Goal: Task Accomplishment & Management: Use online tool/utility

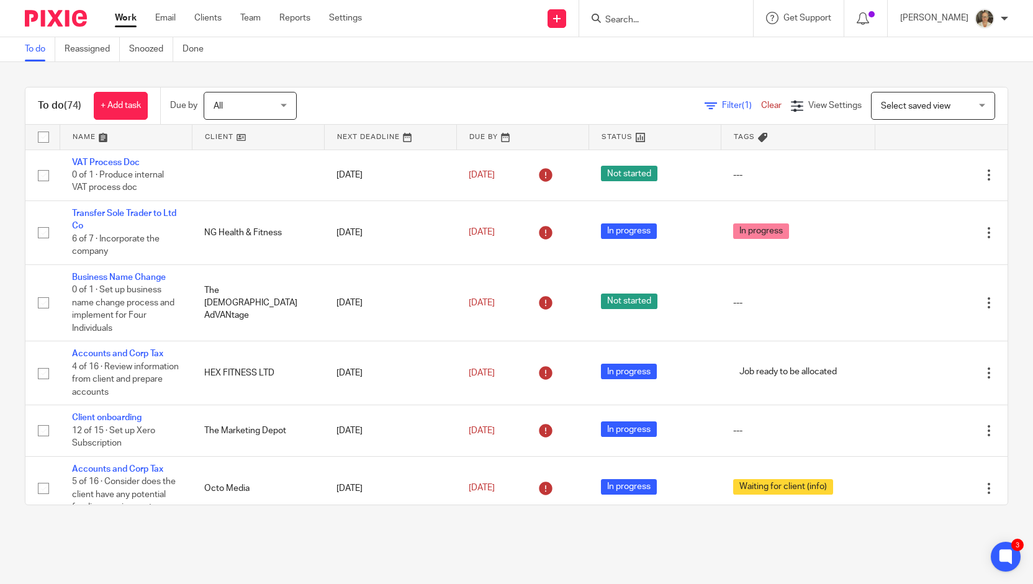
click at [643, 16] on input "Search" at bounding box center [660, 20] width 112 height 11
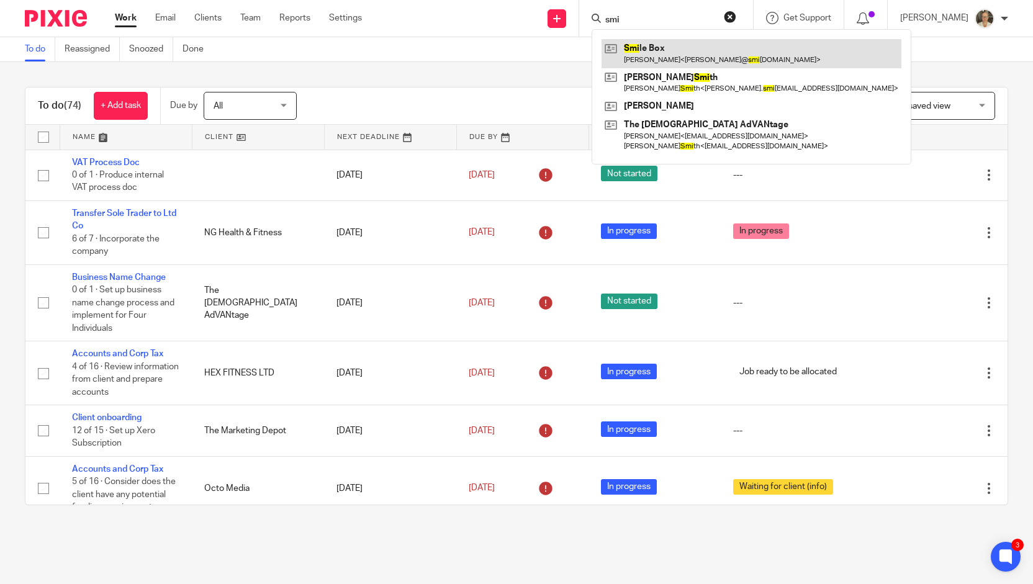
type input "smi"
click at [649, 50] on link at bounding box center [751, 53] width 300 height 29
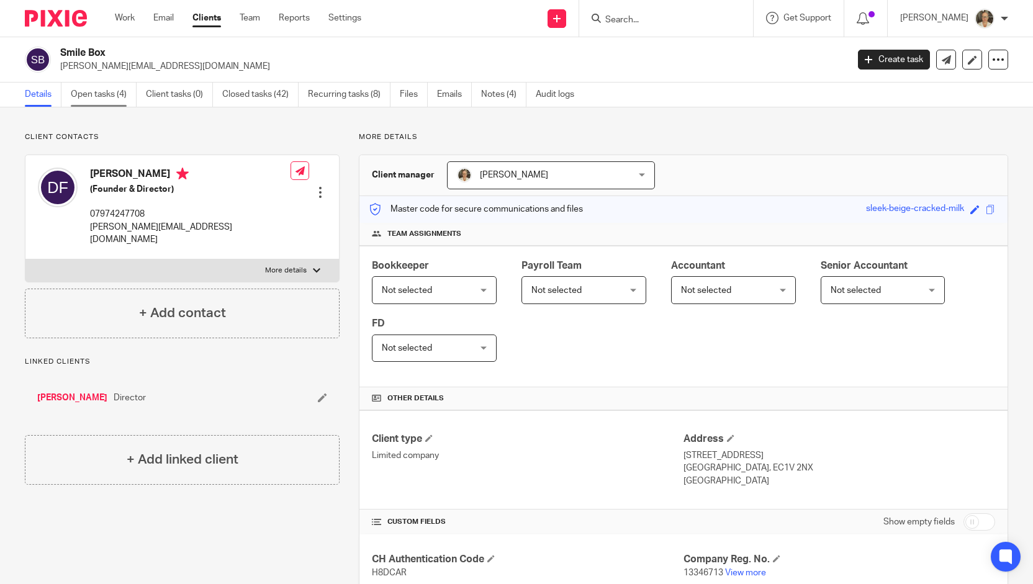
click at [102, 93] on link "Open tasks (4)" at bounding box center [104, 95] width 66 height 24
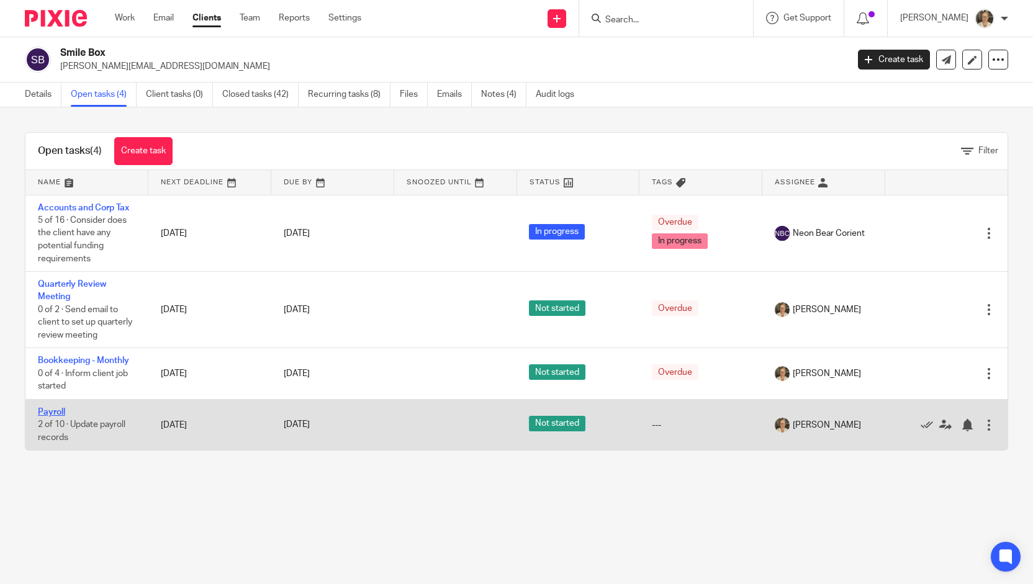
click at [61, 408] on link "Payroll" at bounding box center [51, 412] width 27 height 9
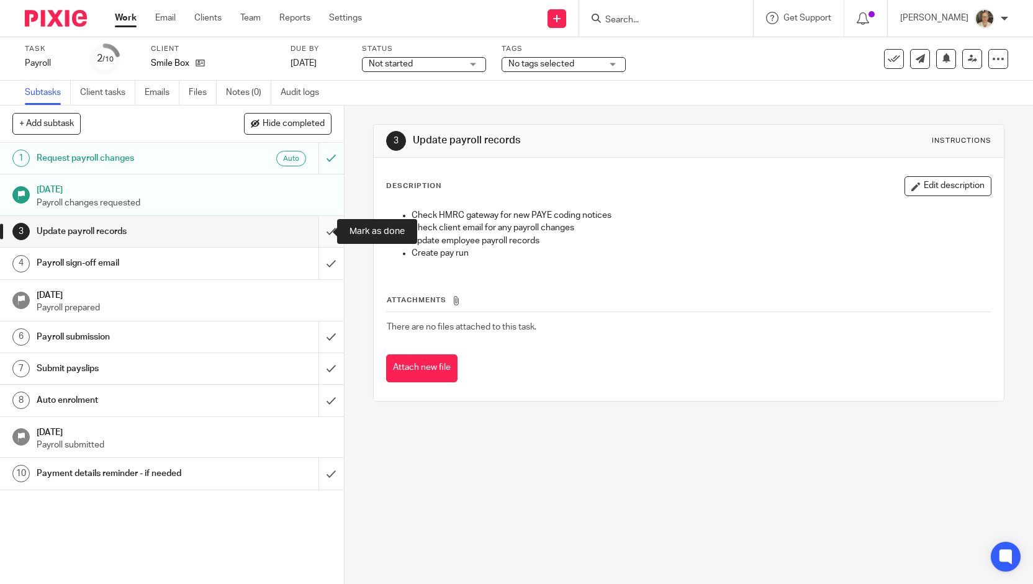
click at [317, 233] on input "submit" at bounding box center [172, 231] width 344 height 31
click at [321, 258] on input "submit" at bounding box center [172, 263] width 344 height 31
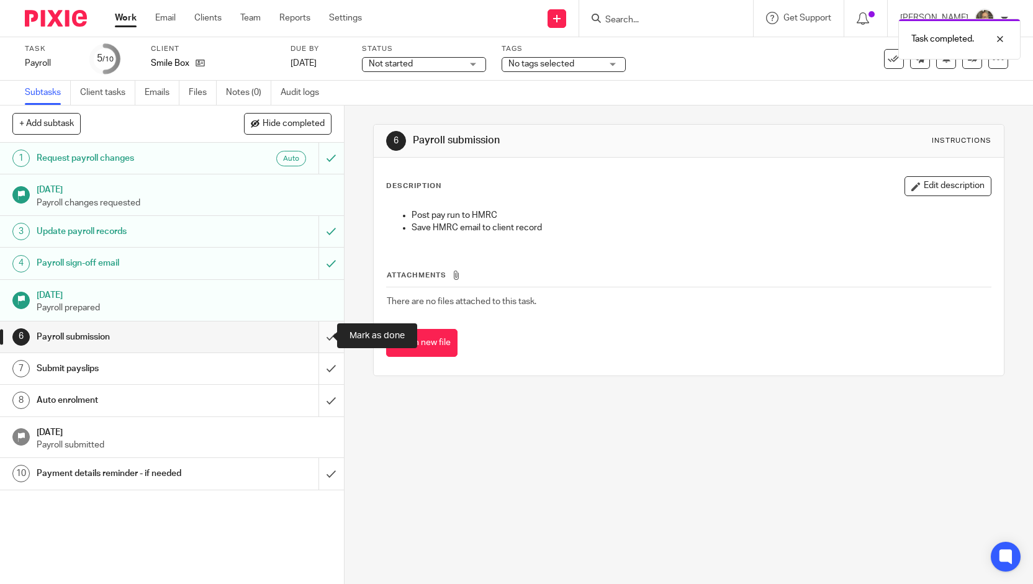
click at [318, 333] on input "submit" at bounding box center [172, 336] width 344 height 31
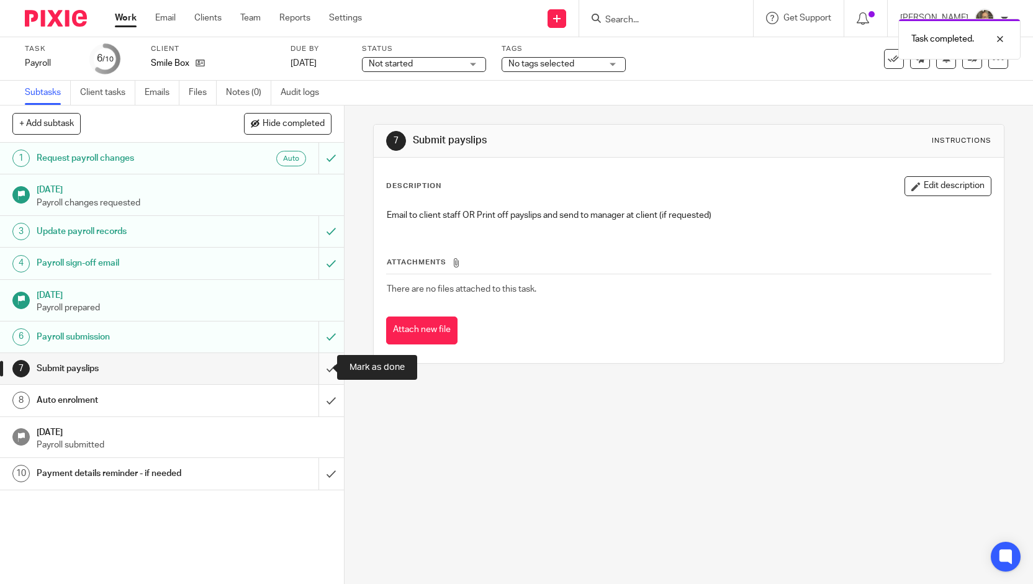
click at [319, 369] on input "submit" at bounding box center [172, 368] width 344 height 31
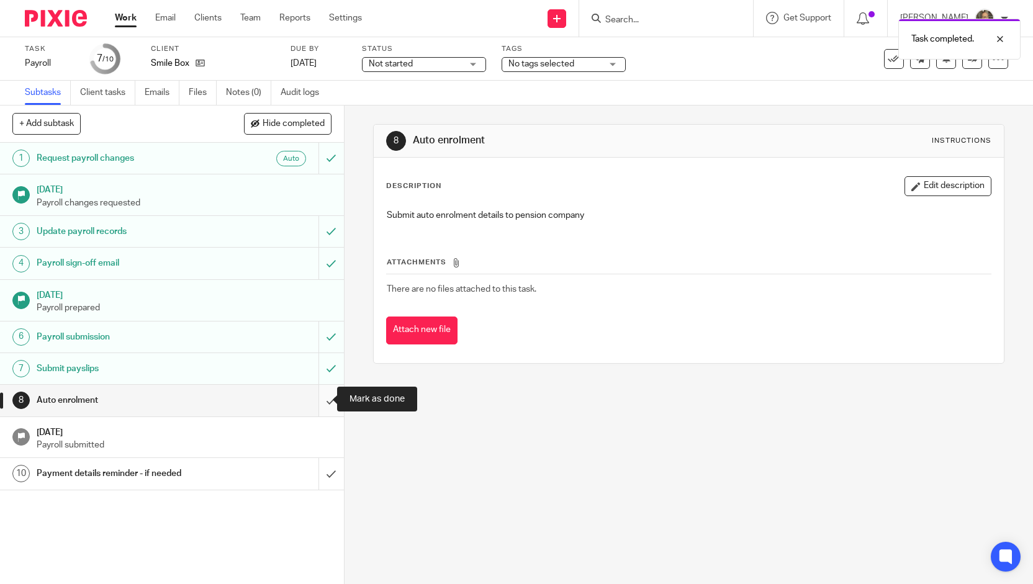
click at [319, 402] on input "submit" at bounding box center [172, 400] width 344 height 31
